Goal: Task Accomplishment & Management: Complete application form

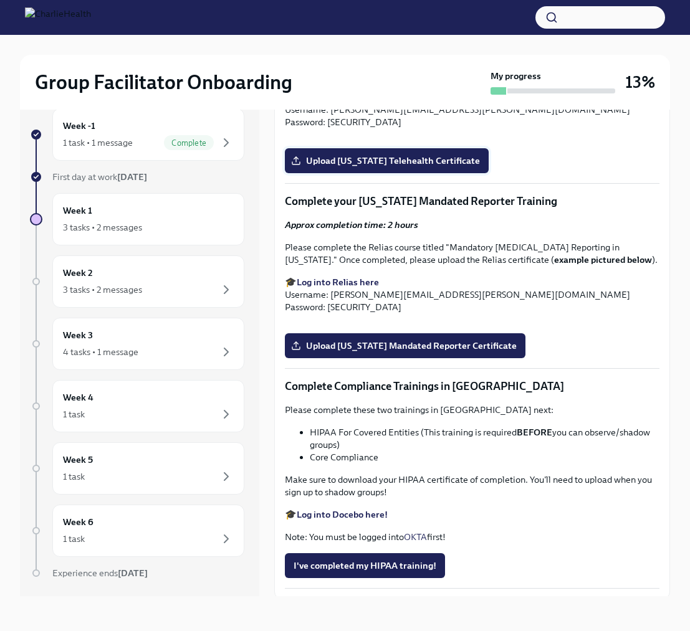
scroll to position [2044, 0]
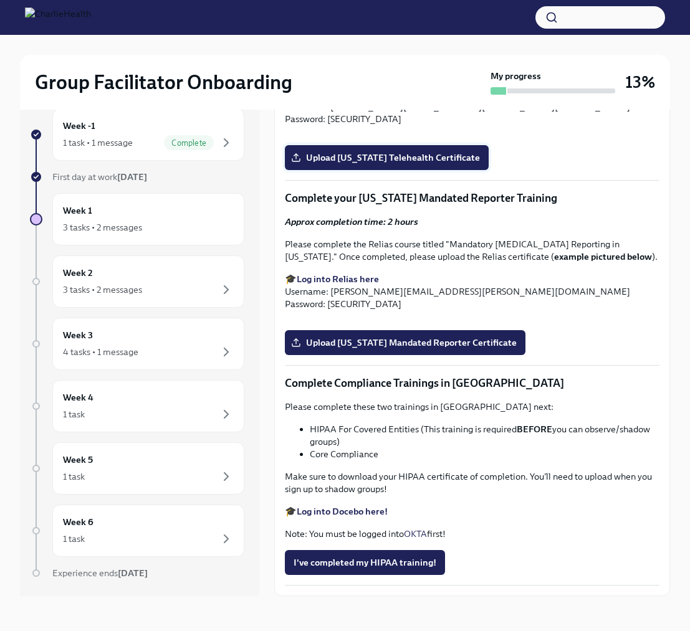
click at [409, 164] on span "Upload [US_STATE] Telehealth Certificate" at bounding box center [386, 157] width 186 height 12
click at [0, 0] on input "Upload [US_STATE] Telehealth Certificate" at bounding box center [0, 0] width 0 height 0
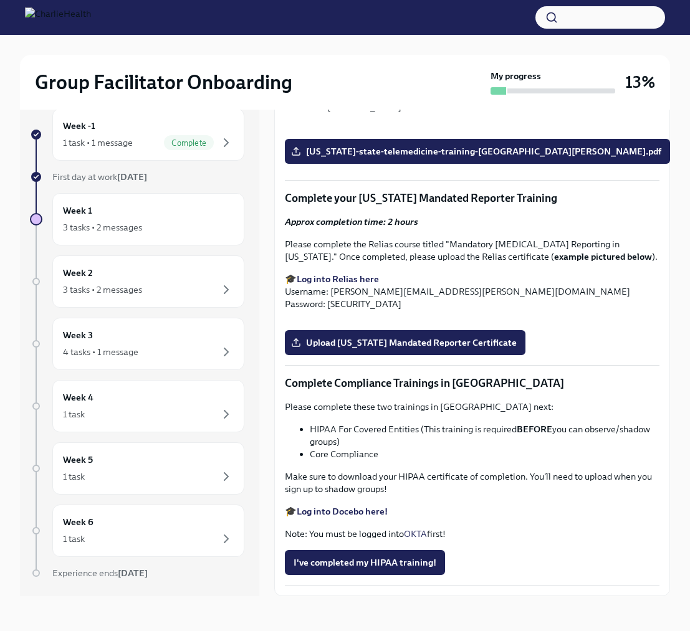
scroll to position [2540, 0]
click at [363, 510] on strong "Log into Docebo here!" at bounding box center [342, 511] width 91 height 11
click at [396, 563] on span "I've completed my HIPAA training!" at bounding box center [364, 562] width 143 height 12
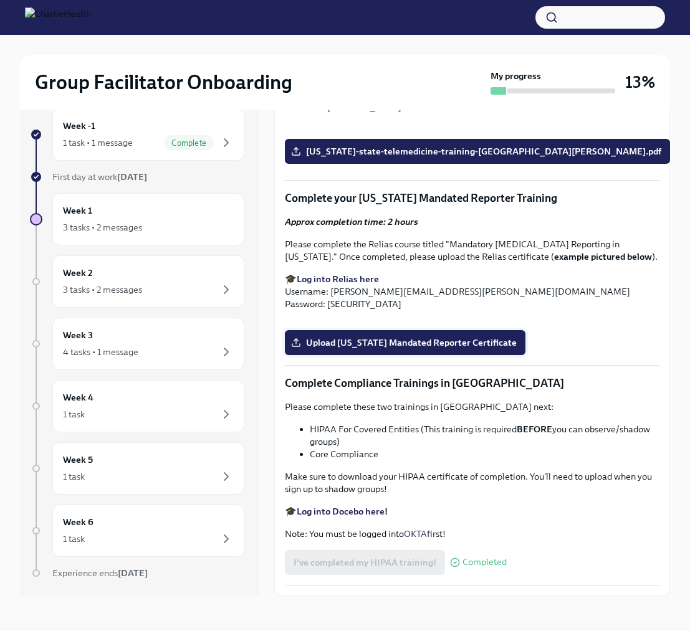
scroll to position [2484, 0]
click at [419, 349] on span "Upload [US_STATE] Mandated Reporter Certificate" at bounding box center [404, 342] width 223 height 12
click at [0, 0] on input "Upload [US_STATE] Mandated Reporter Certificate" at bounding box center [0, 0] width 0 height 0
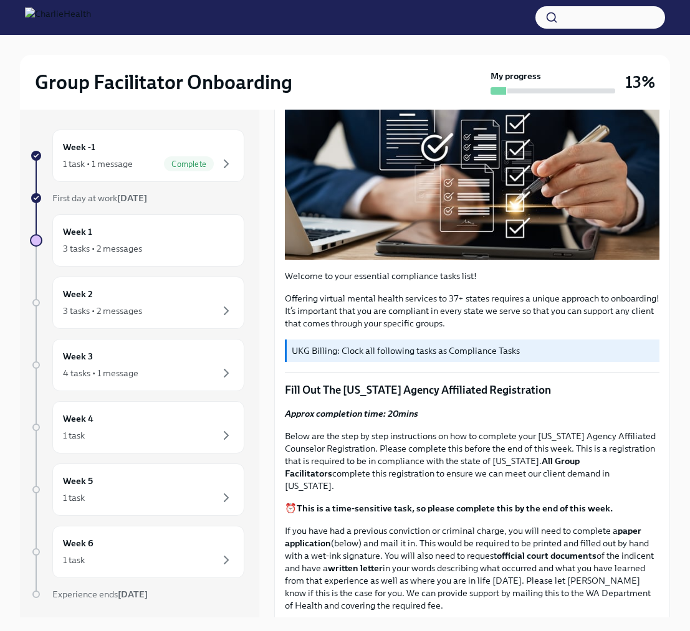
scroll to position [203, 0]
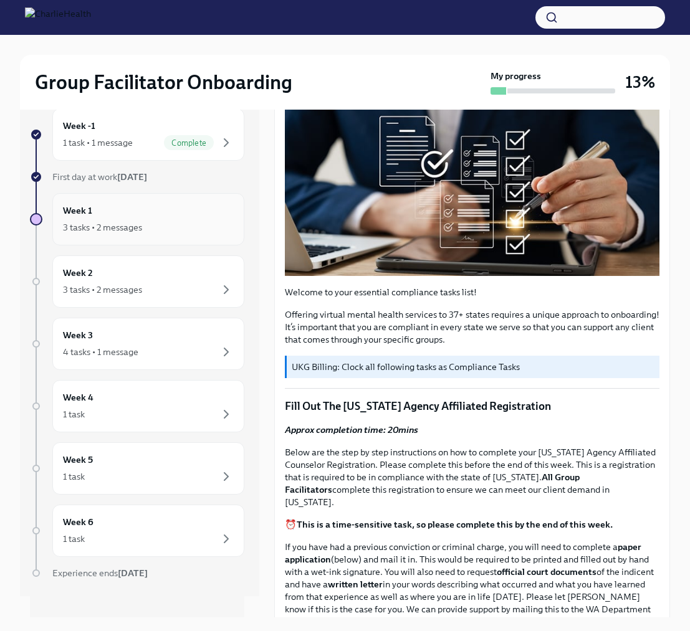
click at [83, 250] on div "Week -1 1 task • 1 message Complete First day at work [DATE] Week 1 3 tasks • 2…" at bounding box center [137, 368] width 214 height 521
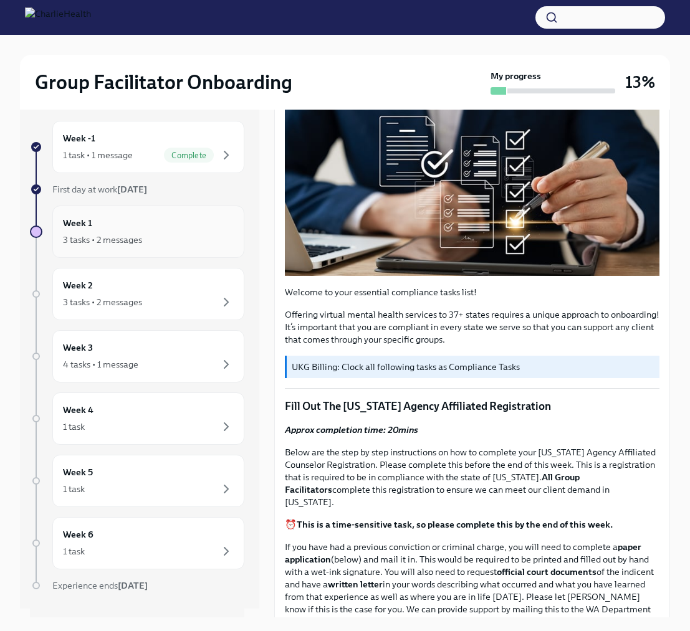
scroll to position [0, 0]
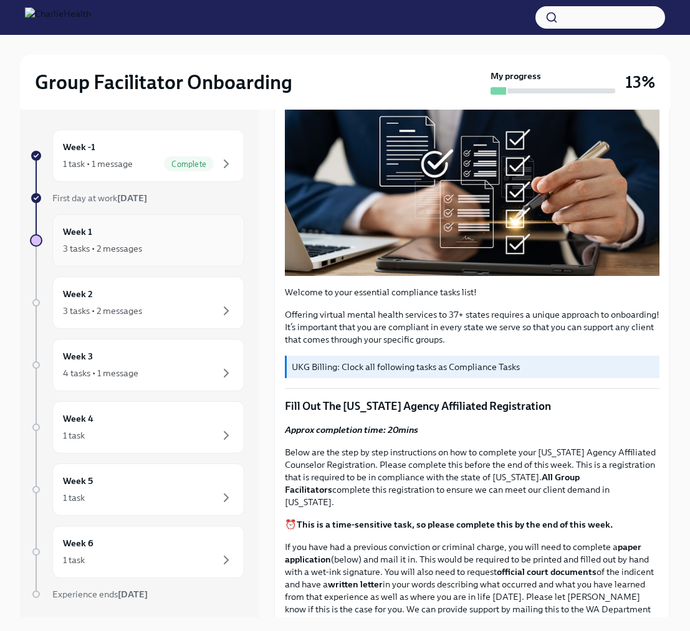
click at [83, 250] on div "3 tasks • 2 messages" at bounding box center [102, 248] width 79 height 12
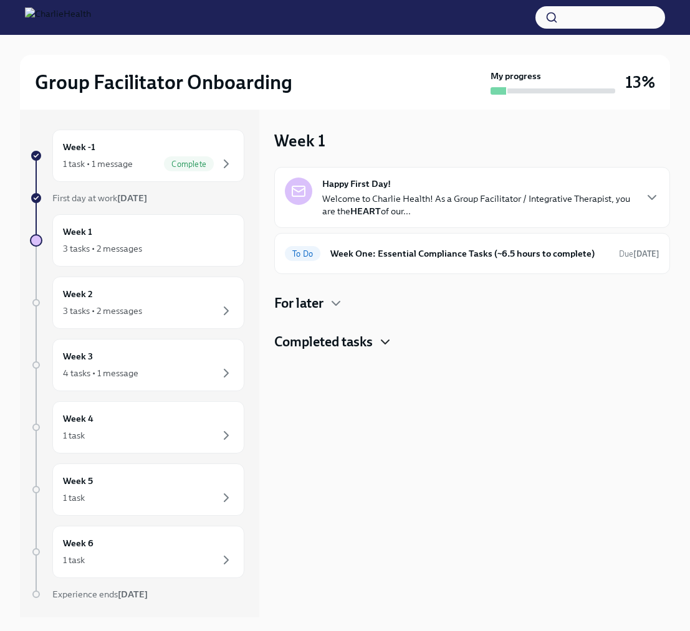
click at [385, 337] on icon "button" at bounding box center [385, 342] width 15 height 15
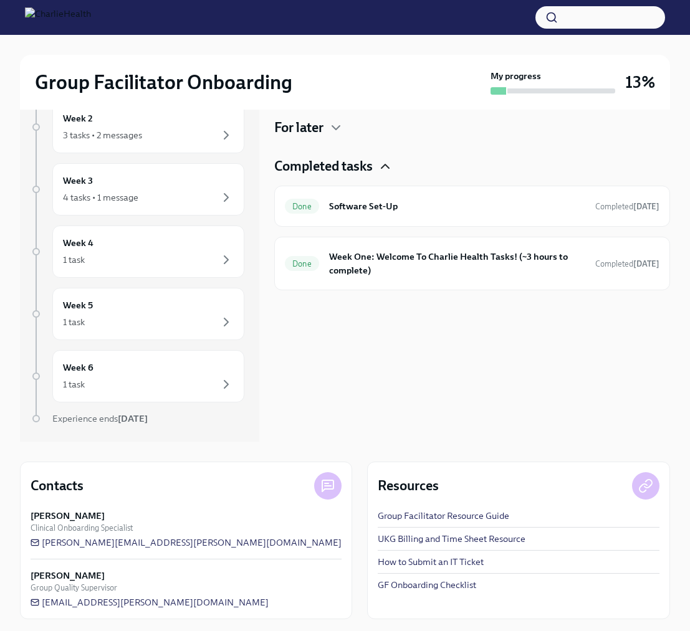
scroll to position [179, 0]
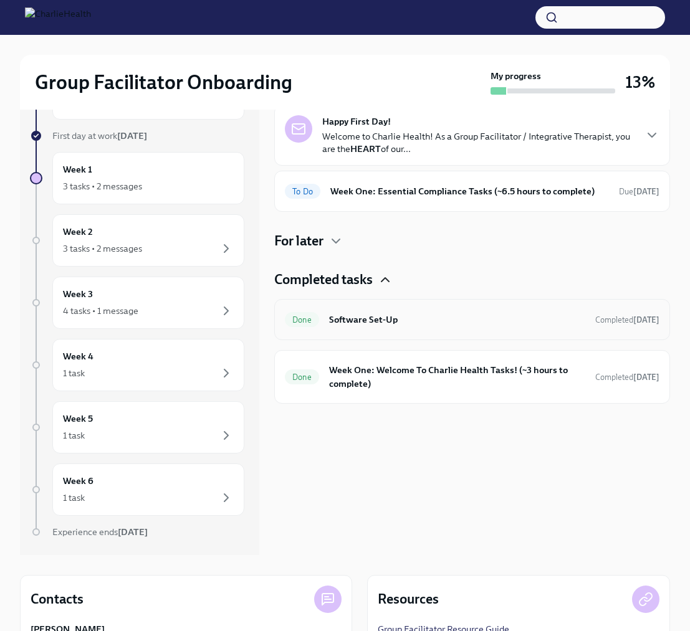
click at [354, 321] on h6 "Software Set-Up" at bounding box center [457, 320] width 256 height 14
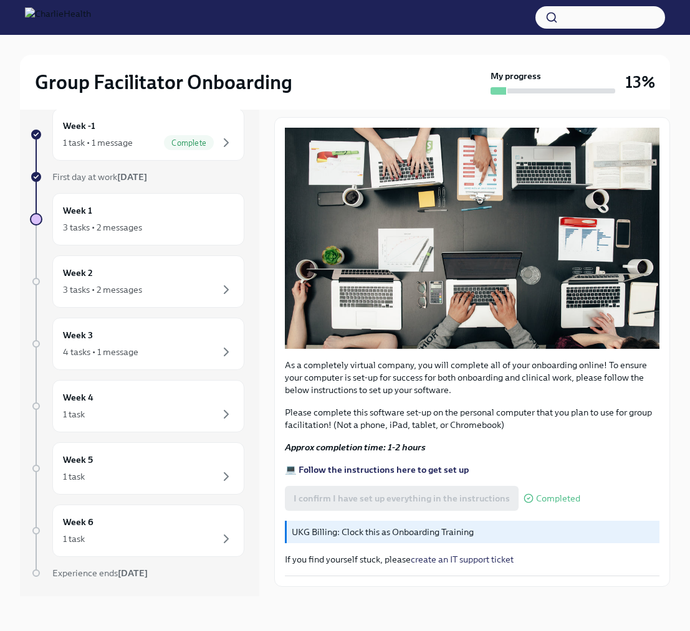
scroll to position [169, 0]
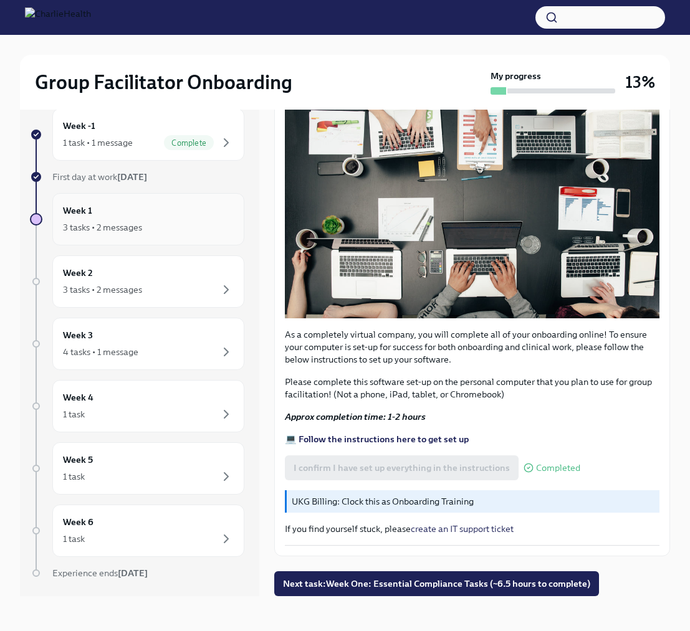
click at [104, 228] on div "3 tasks • 2 messages" at bounding box center [102, 227] width 79 height 12
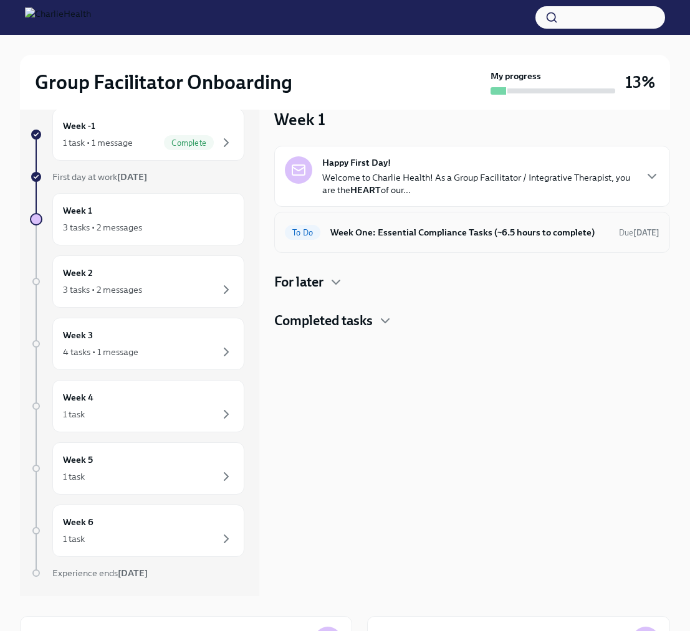
click at [380, 239] on div "To Do Week One: Essential Compliance Tasks (~6.5 hours to complete) Due [DATE]" at bounding box center [472, 232] width 374 height 20
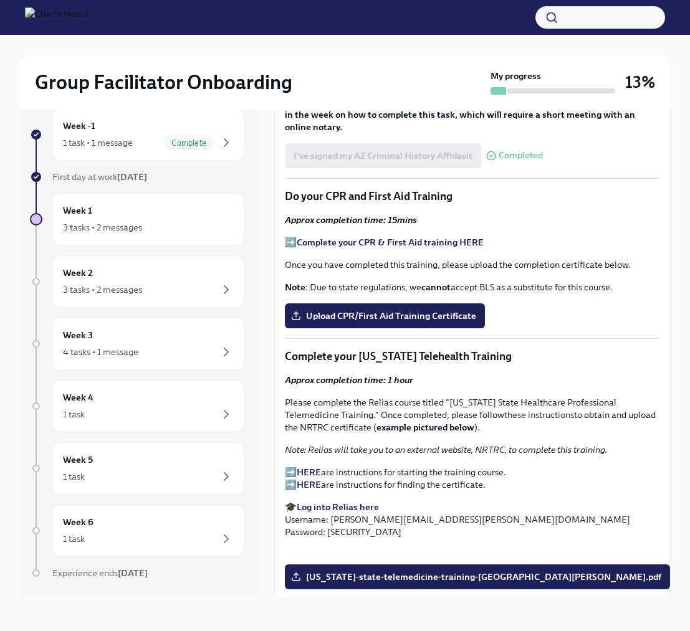
scroll to position [1630, 0]
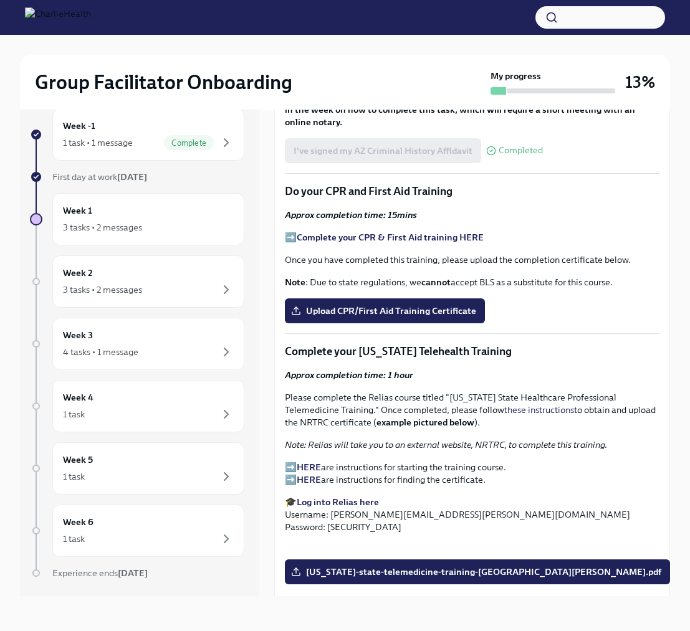
click at [288, 231] on p "➡️ Complete your CPR & First Aid training HERE" at bounding box center [472, 237] width 374 height 12
click at [307, 232] on strong "Complete your CPR & First Aid training HERE" at bounding box center [390, 237] width 187 height 11
click at [398, 305] on span "Upload CPR/First Aid Training Certificate" at bounding box center [384, 311] width 183 height 12
click at [0, 0] on input "Upload CPR/First Aid Training Certificate" at bounding box center [0, 0] width 0 height 0
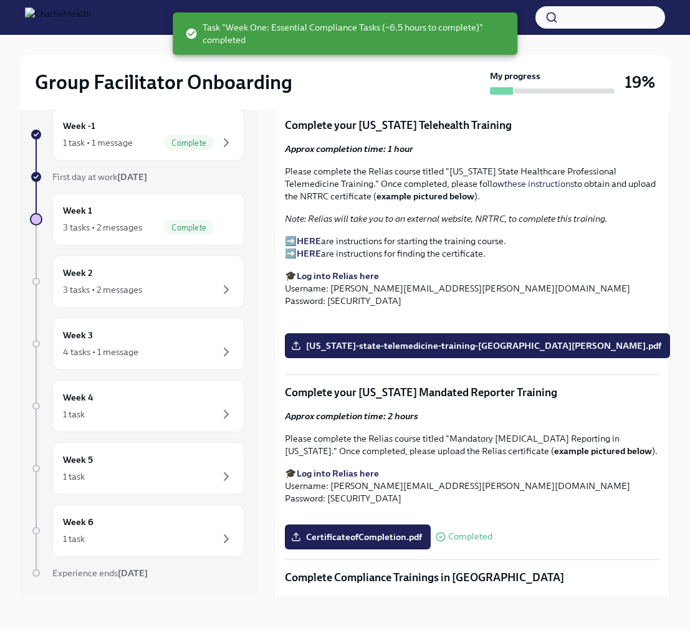
scroll to position [1849, 0]
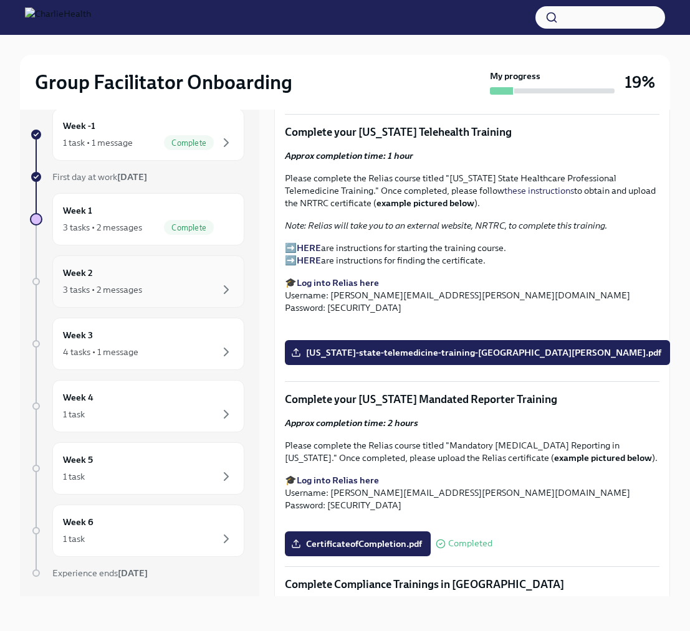
click at [214, 280] on div "Week 2 3 tasks • 2 messages" at bounding box center [148, 281] width 171 height 31
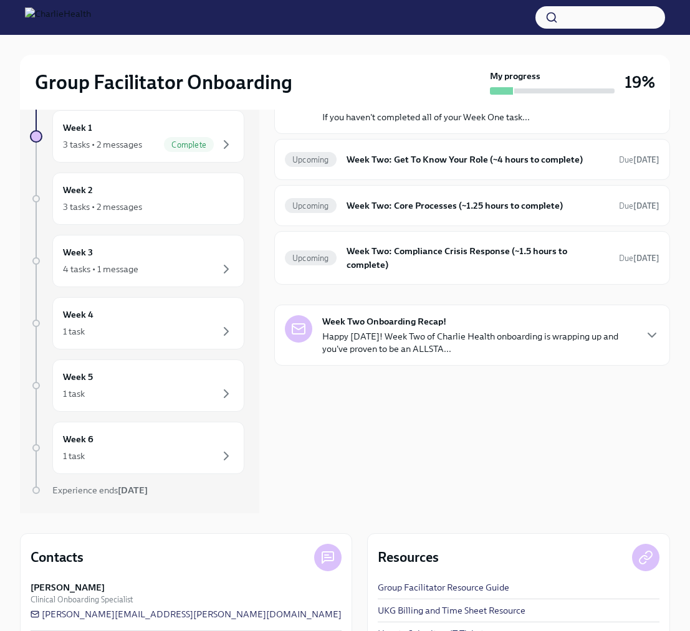
scroll to position [108, 0]
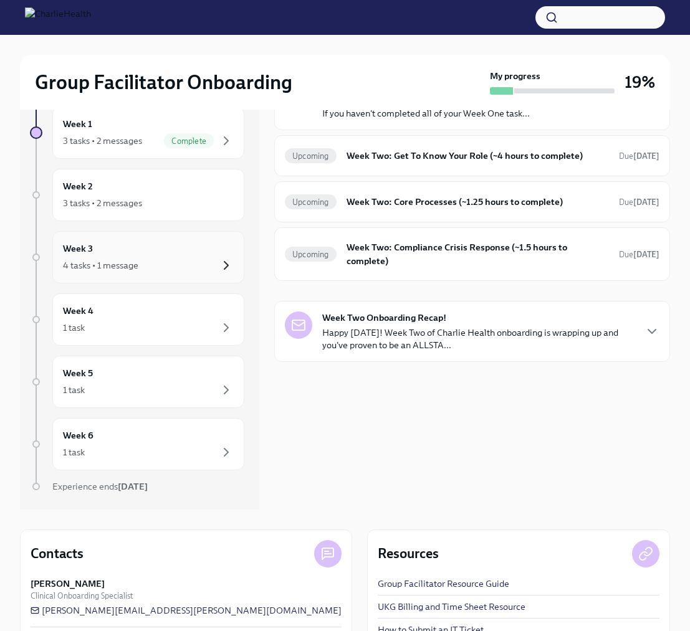
click at [222, 260] on icon "button" at bounding box center [226, 265] width 15 height 15
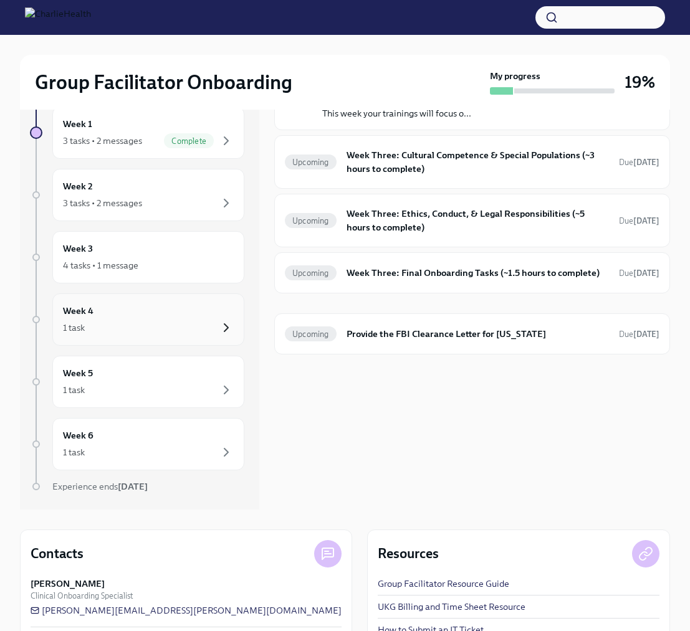
click at [219, 322] on icon "button" at bounding box center [226, 327] width 15 height 15
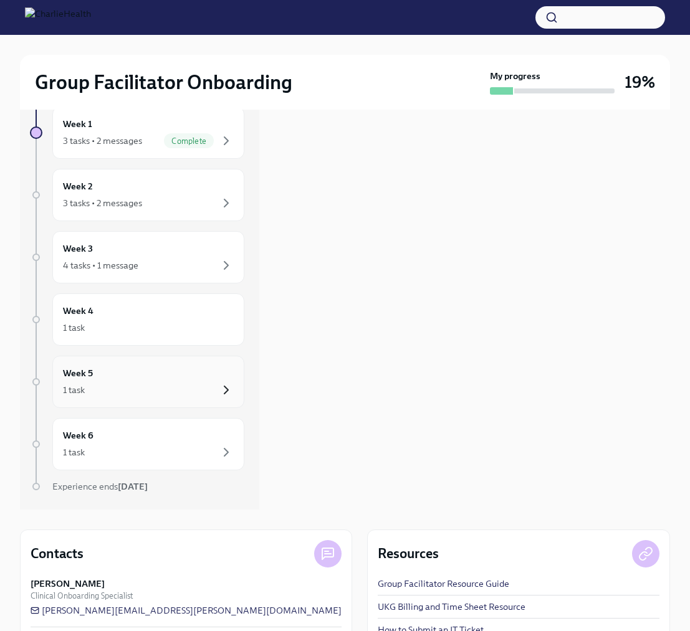
click at [221, 394] on icon "button" at bounding box center [226, 390] width 15 height 15
click at [226, 198] on icon "button" at bounding box center [226, 203] width 15 height 15
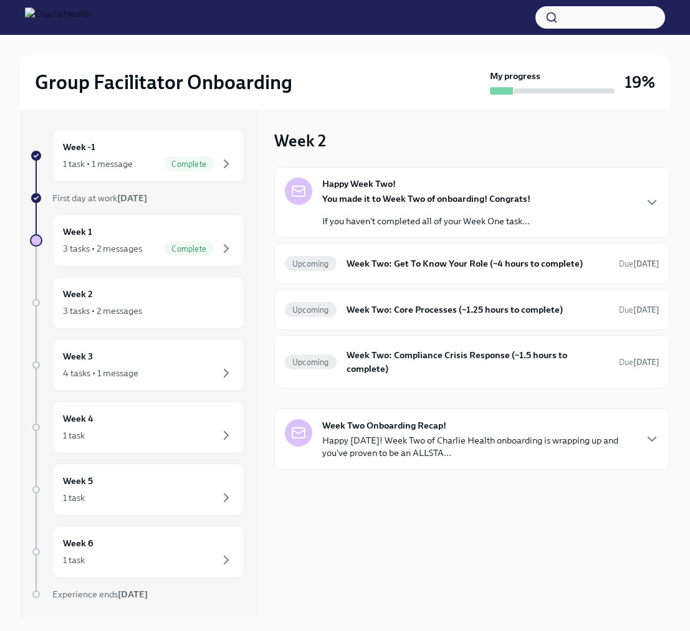
click at [633, 222] on div "Happy Week Two! You made it to Week Two of onboarding! Congrats! If you haven't…" at bounding box center [472, 203] width 374 height 50
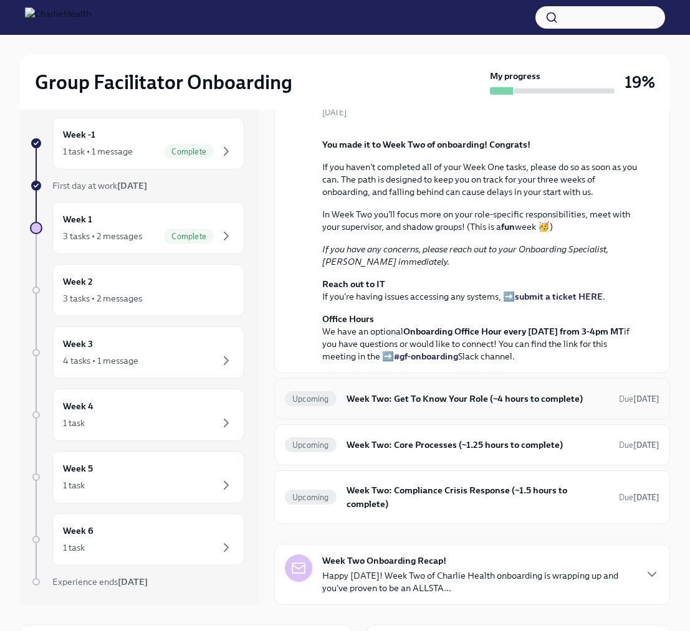
scroll to position [198, 0]
click at [379, 406] on h6 "Week Two: Get To Know Your Role (~4 hours to complete)" at bounding box center [477, 399] width 262 height 14
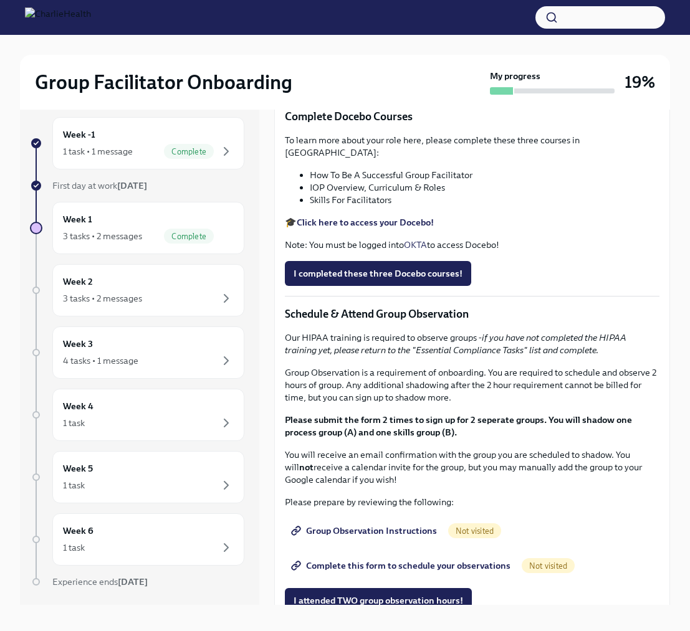
scroll to position [311, 0]
